Goal: Navigation & Orientation: Understand site structure

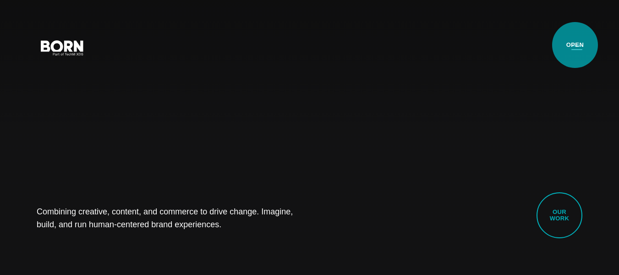
click at [575, 45] on button "Primary Menu" at bounding box center [577, 47] width 22 height 19
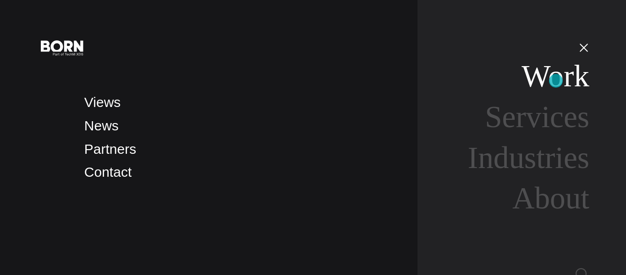
click at [556, 81] on link "Work" at bounding box center [556, 76] width 68 height 34
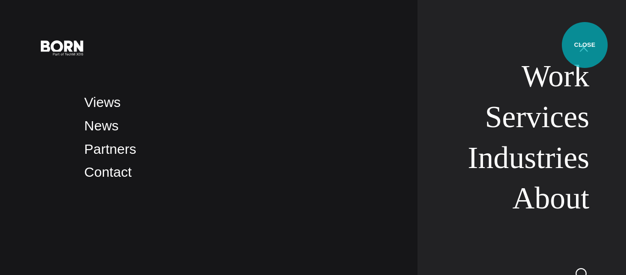
click at [585, 45] on button "Primary Menu" at bounding box center [584, 47] width 22 height 19
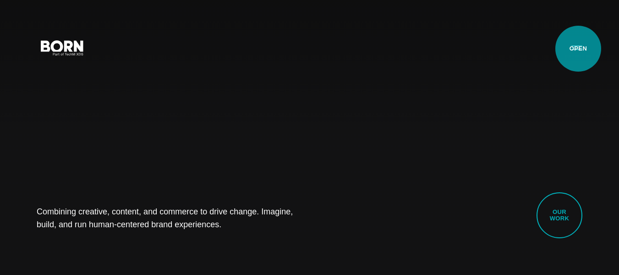
click at [579, 49] on button "Primary Menu" at bounding box center [577, 47] width 22 height 19
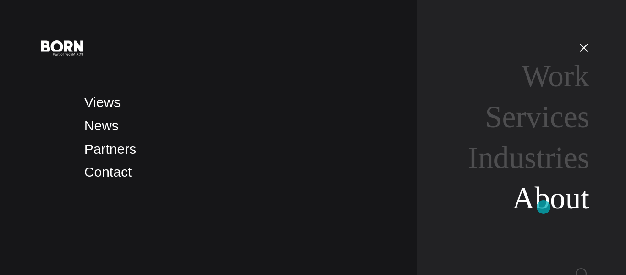
click at [544, 207] on link "About" at bounding box center [551, 198] width 77 height 34
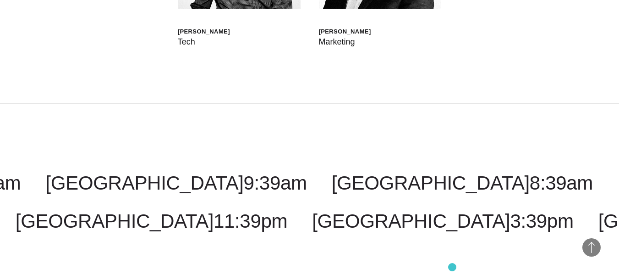
scroll to position [2639, 0]
